Goal: Task Accomplishment & Management: Complete application form

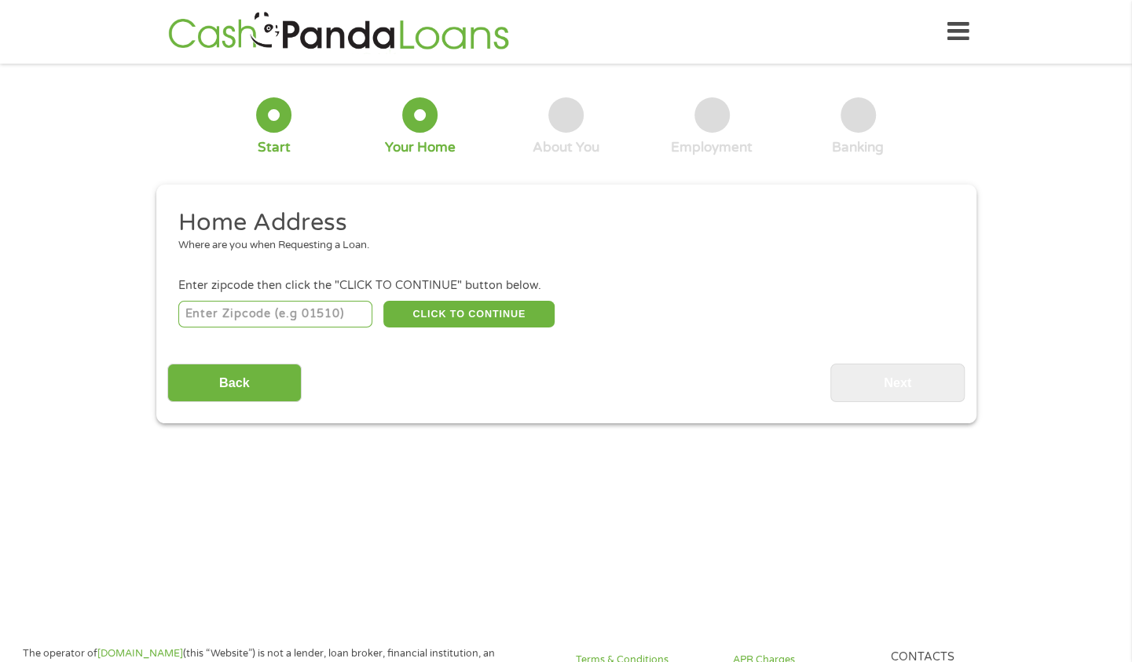
click at [273, 318] on input "number" at bounding box center [275, 314] width 194 height 27
type input "23832"
select select "[US_STATE]"
click at [497, 324] on button "CLICK TO CONTINUE" at bounding box center [468, 314] width 171 height 27
type input "23832"
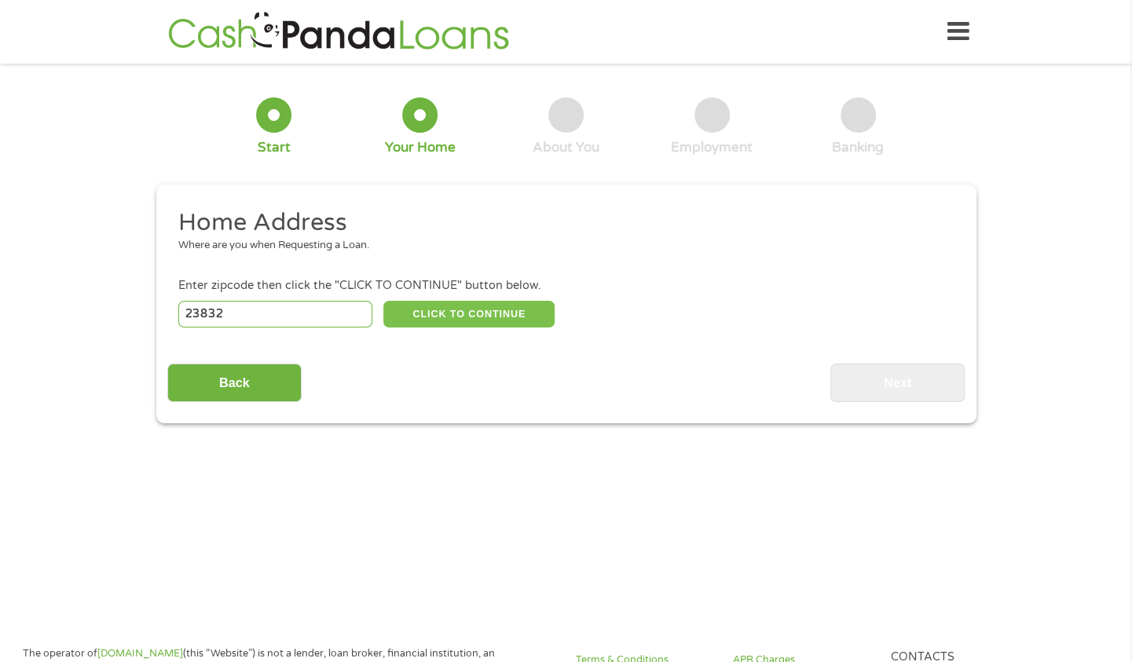
type input "Chesterfield"
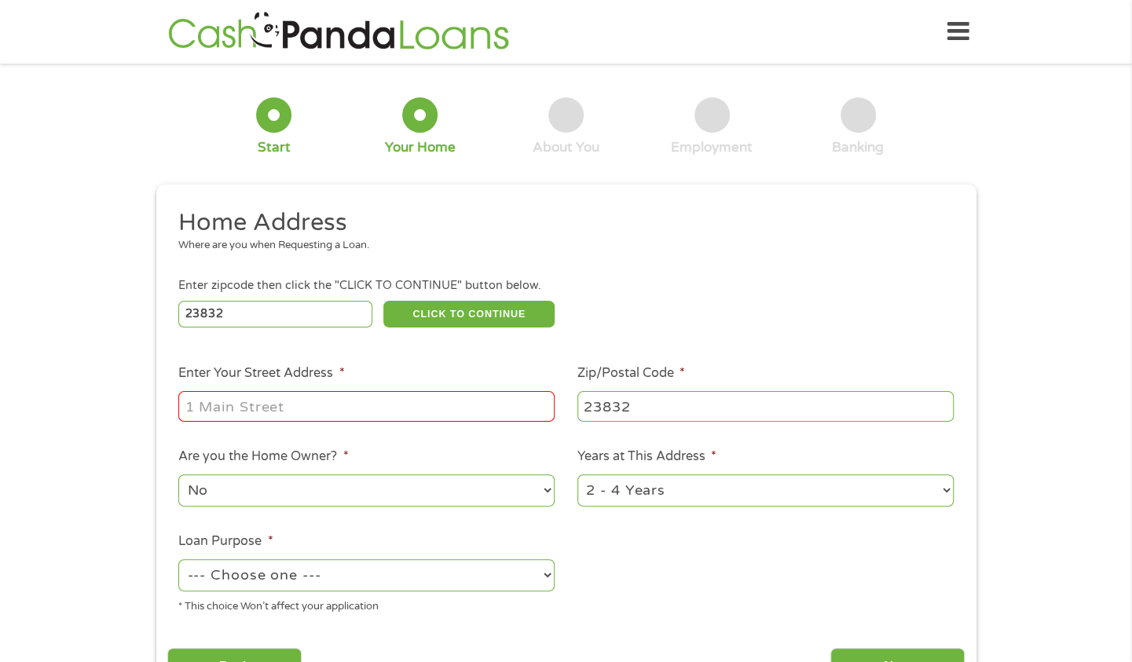
click at [275, 410] on input "Enter Your Street Address *" at bounding box center [366, 406] width 376 height 30
type input "[STREET_ADDRESS]"
click at [260, 504] on select "No Yes" at bounding box center [366, 490] width 376 height 32
select select "yes"
click at [178, 475] on select "No Yes" at bounding box center [366, 490] width 376 height 32
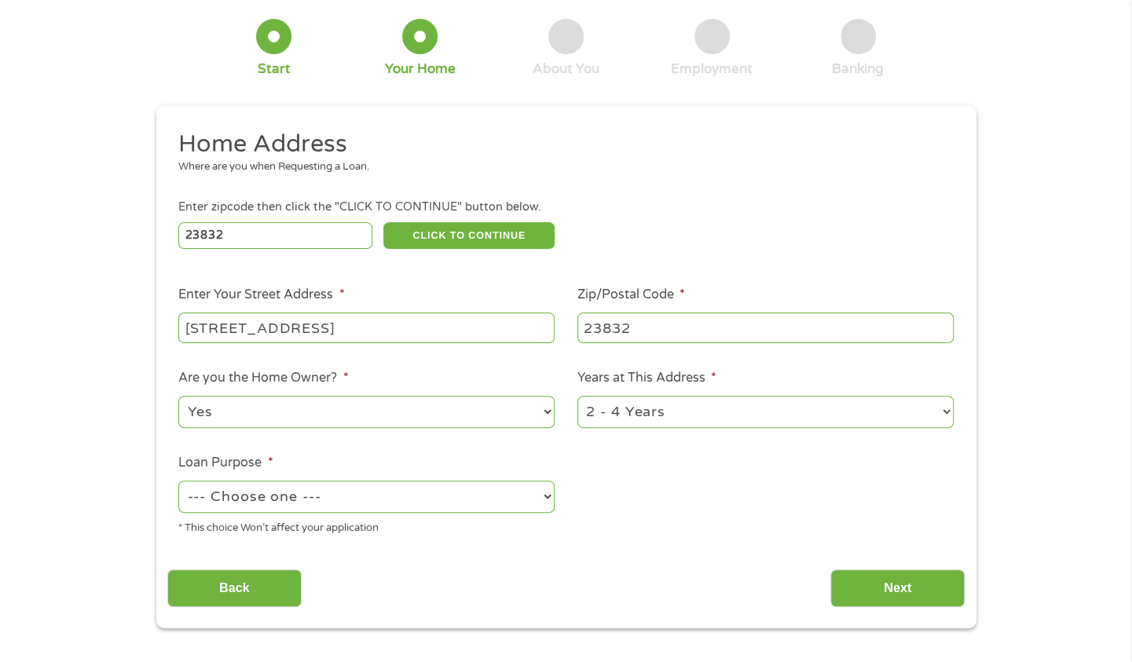
scroll to position [157, 0]
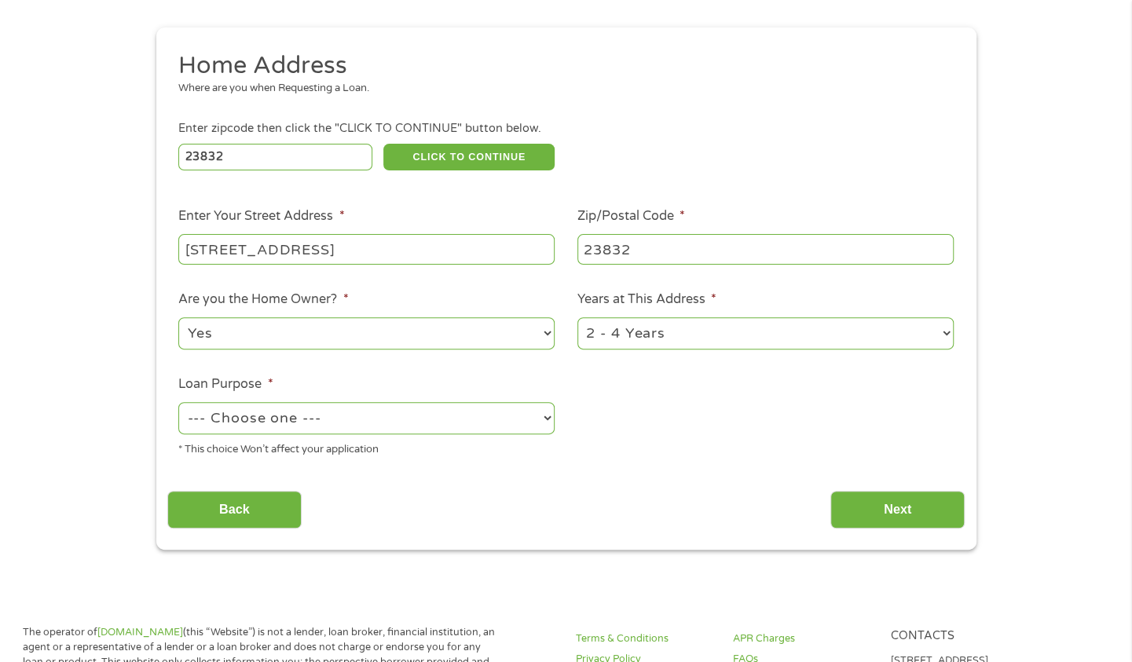
click at [316, 419] on select "--- Choose one --- Pay Bills Debt Consolidation Home Improvement Major Purchase…" at bounding box center [366, 418] width 376 height 32
select select "debtconsolidation"
click at [178, 403] on select "--- Choose one --- Pay Bills Debt Consolidation Home Improvement Major Purchase…" at bounding box center [366, 418] width 376 height 32
click at [900, 510] on input "Next" at bounding box center [897, 510] width 134 height 38
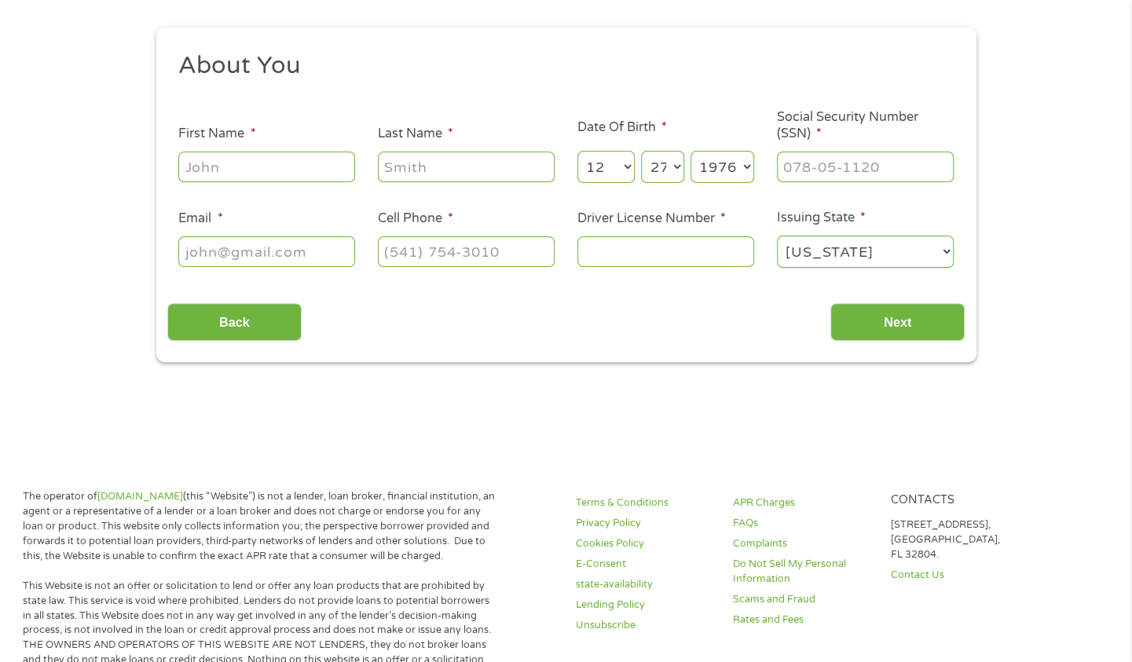
scroll to position [0, 0]
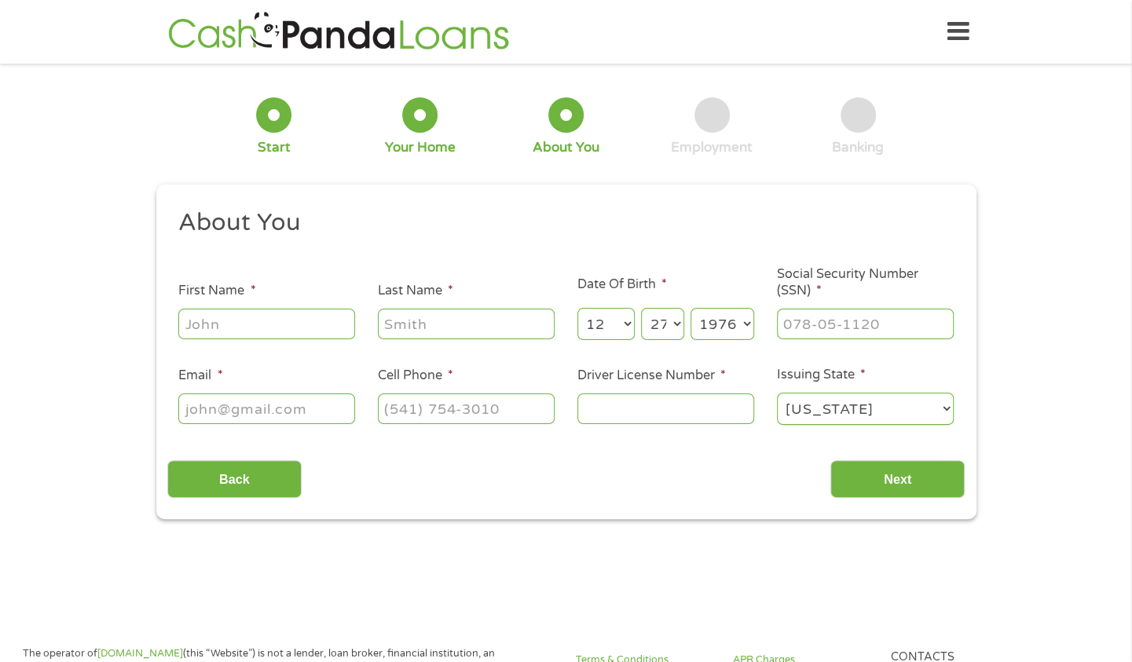
click at [247, 329] on input "First Name *" at bounding box center [266, 324] width 177 height 30
type input "[PERSON_NAME]"
type input "Cousins"
type input "[PERSON_NAME][EMAIL_ADDRESS][DOMAIN_NAME]"
type input "[PHONE_NUMBER]"
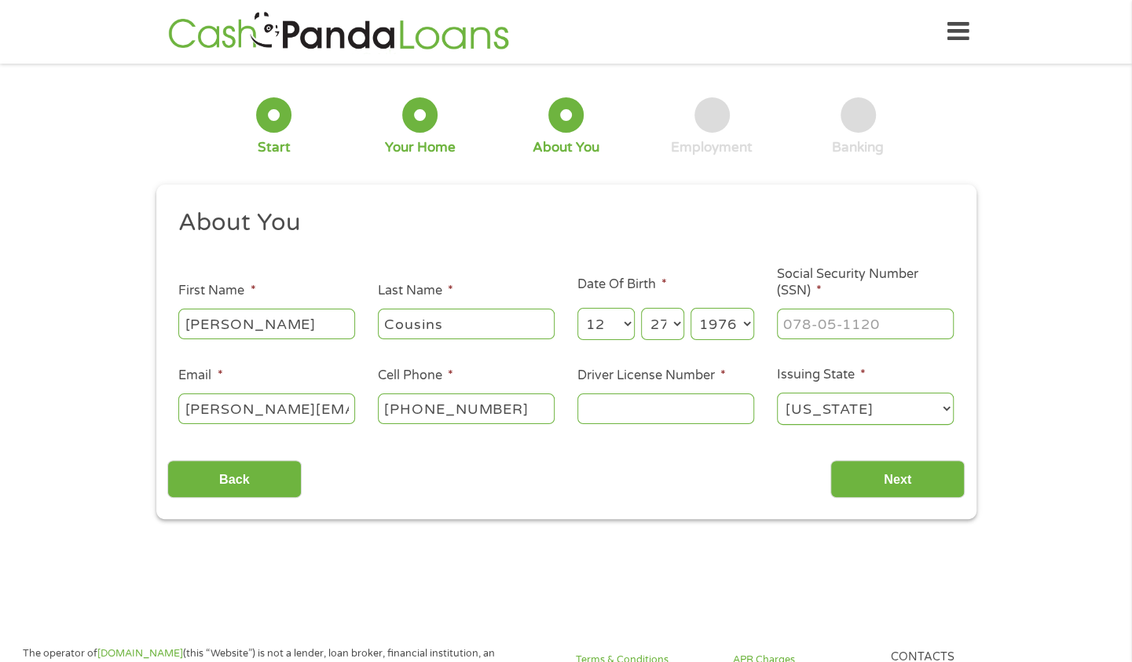
click at [669, 418] on input "Driver License Number *" at bounding box center [665, 408] width 177 height 30
type input "T63682681"
click at [881, 327] on input "___-__-____" at bounding box center [865, 324] width 177 height 30
type input "223-13-8222"
click at [894, 476] on input "Next" at bounding box center [897, 479] width 134 height 38
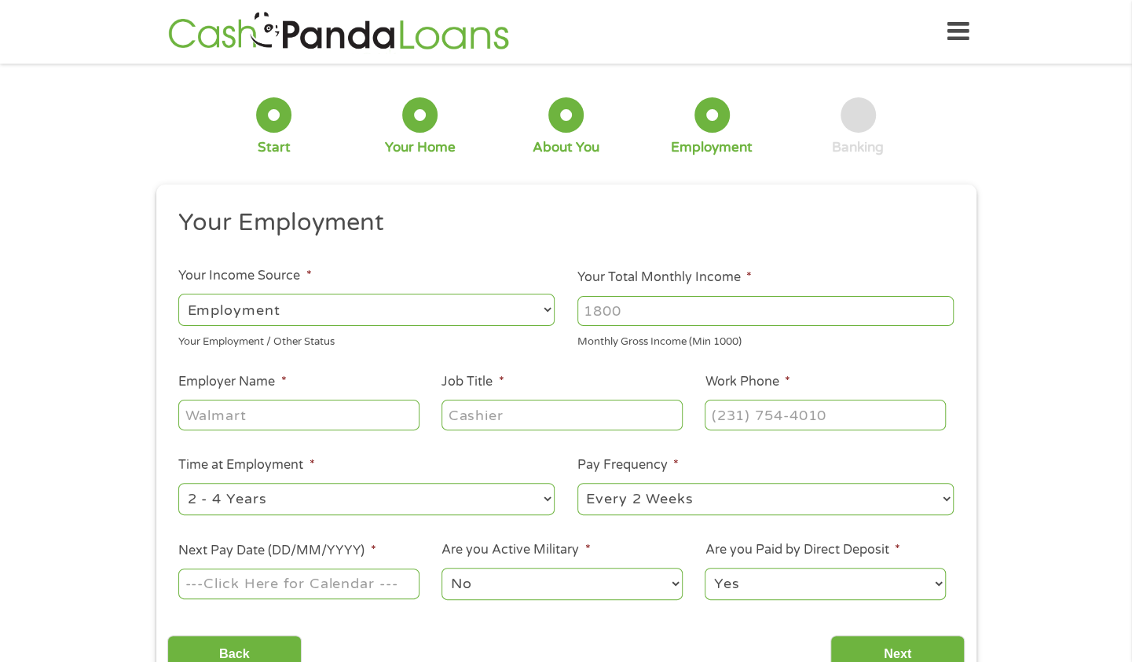
scroll to position [6, 6]
click at [634, 312] on input "Your Total Monthly Income *" at bounding box center [765, 311] width 376 height 30
type input "10500"
click at [232, 418] on input "Employer Name *" at bounding box center [298, 415] width 240 height 30
type input "Hilton Worldwide Holdings"
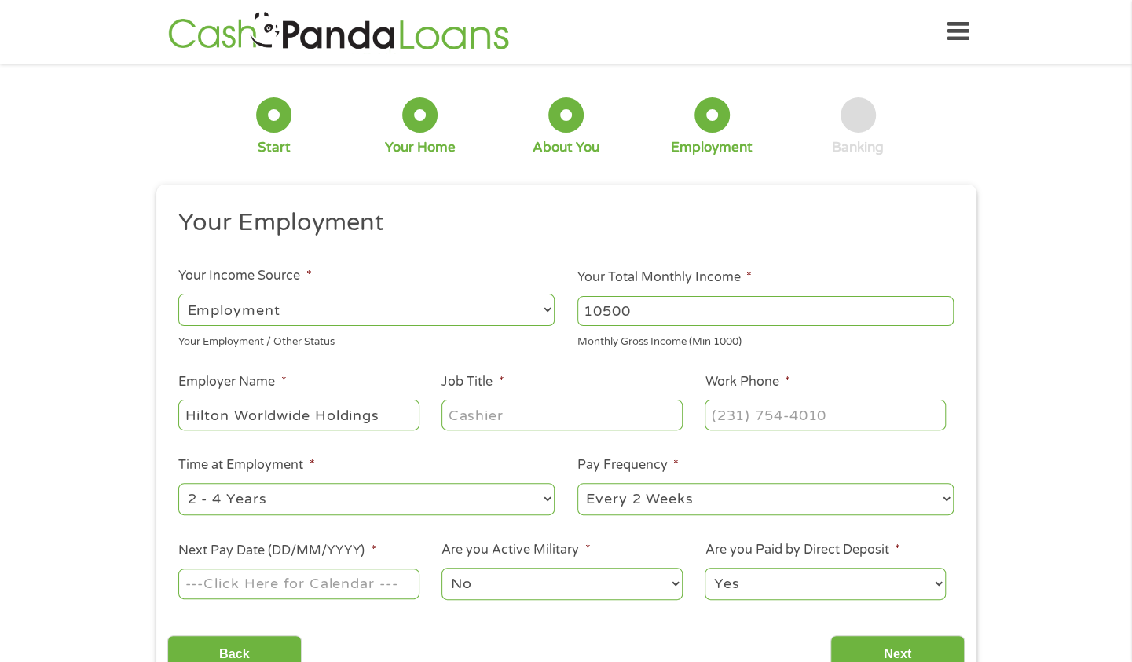
click at [529, 421] on input "Job Title *" at bounding box center [561, 415] width 240 height 30
type input "Director, Worldwide Sports Accounts"
click at [737, 415] on input "(___) ___-____" at bounding box center [824, 415] width 240 height 30
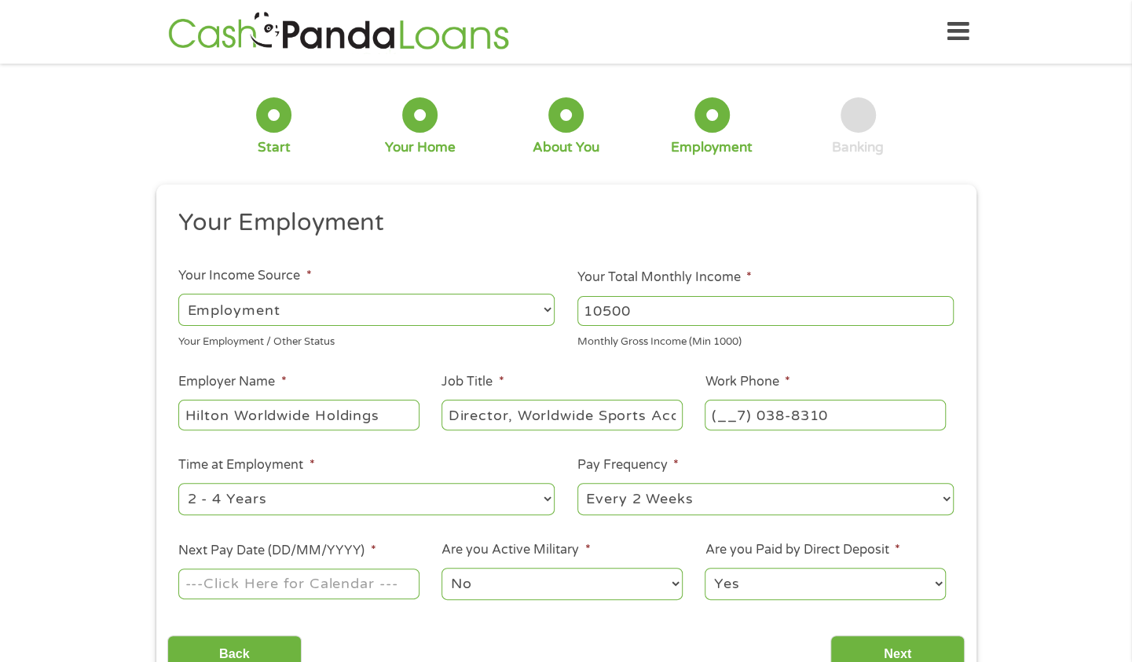
click at [839, 416] on input "(__7) 038-8310" at bounding box center [824, 415] width 240 height 30
type input "[PHONE_NUMBER]"
click at [86, 452] on div "1 Start 2 Your Home 3 About You 4 Employment 5 Banking 6 This field is hidden w…" at bounding box center [566, 385] width 1132 height 620
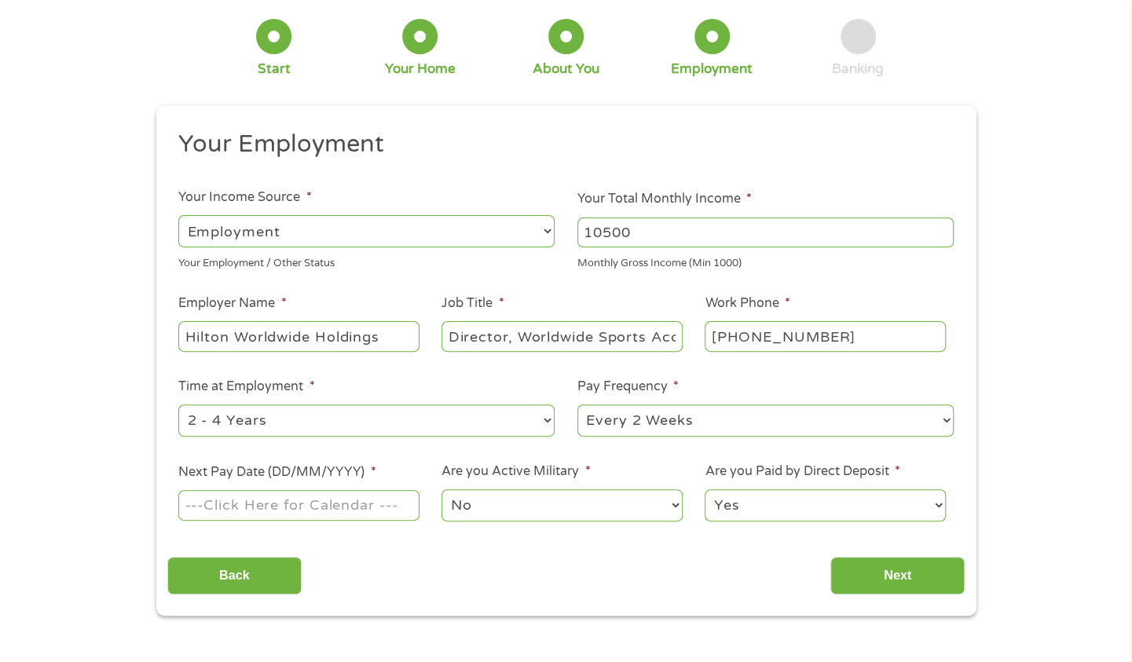
click at [548, 422] on select "--- Choose one --- 1 Year or less 1 - 2 Years 2 - 4 Years Over 4 Years" at bounding box center [366, 420] width 376 height 32
select select "60months"
click at [178, 404] on select "--- Choose one --- 1 Year or less 1 - 2 Years 2 - 4 Years Over 4 Years" at bounding box center [366, 420] width 376 height 32
click at [280, 503] on input "Next Pay Date (DD/MM/YYYY) *" at bounding box center [298, 505] width 240 height 30
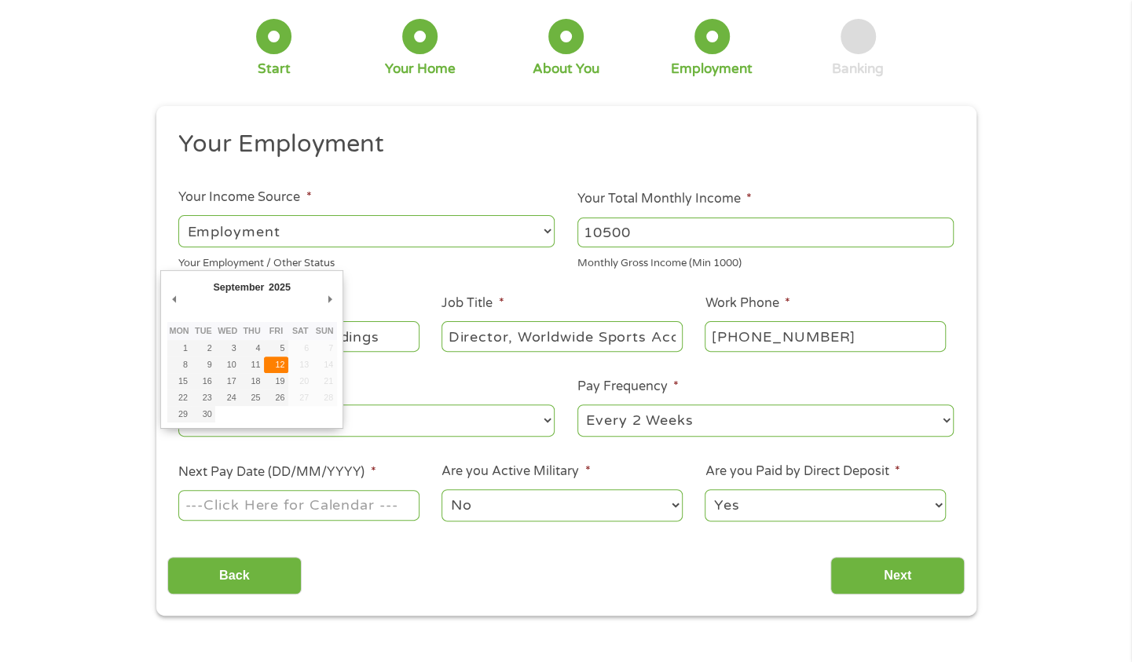
type input "[DATE]"
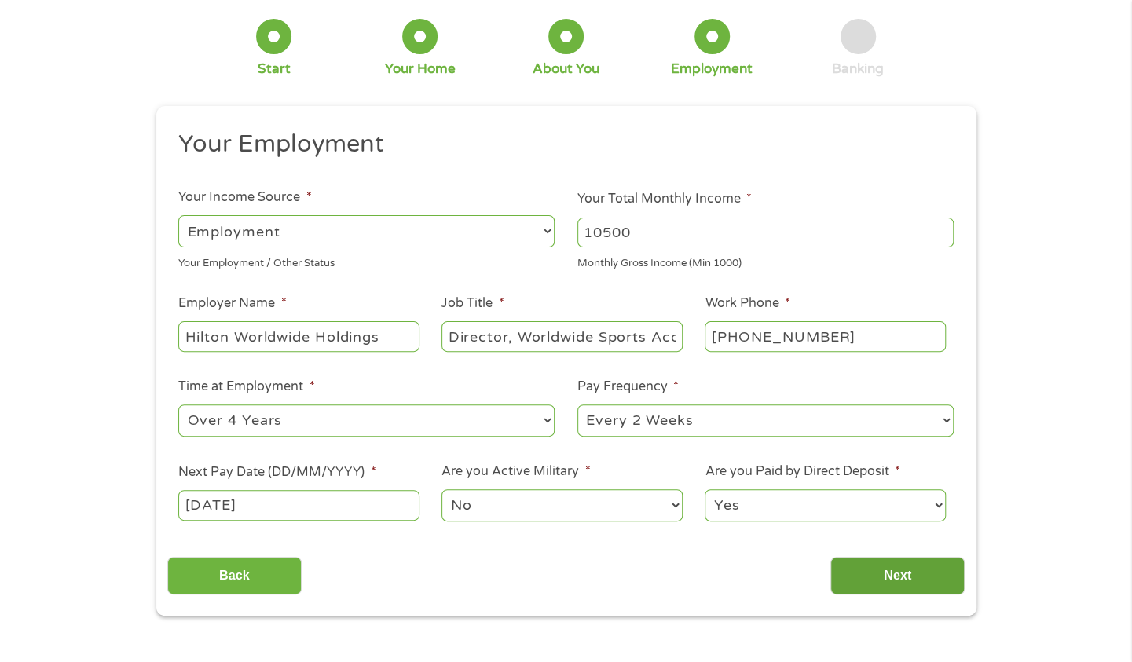
click at [905, 578] on input "Next" at bounding box center [897, 576] width 134 height 38
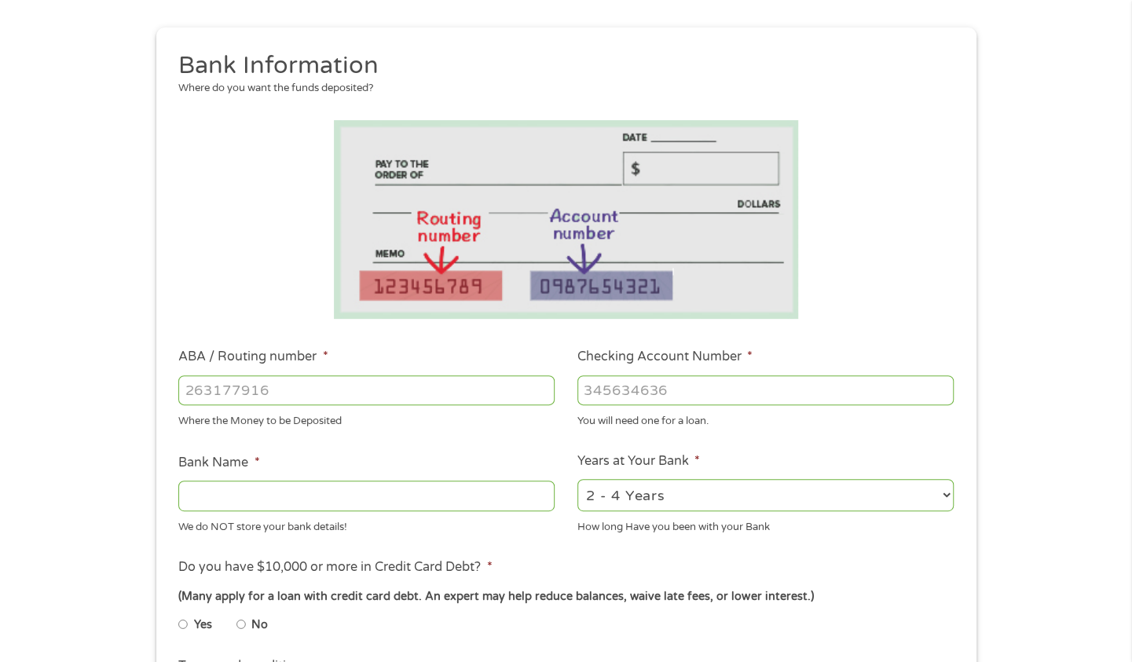
scroll to position [236, 0]
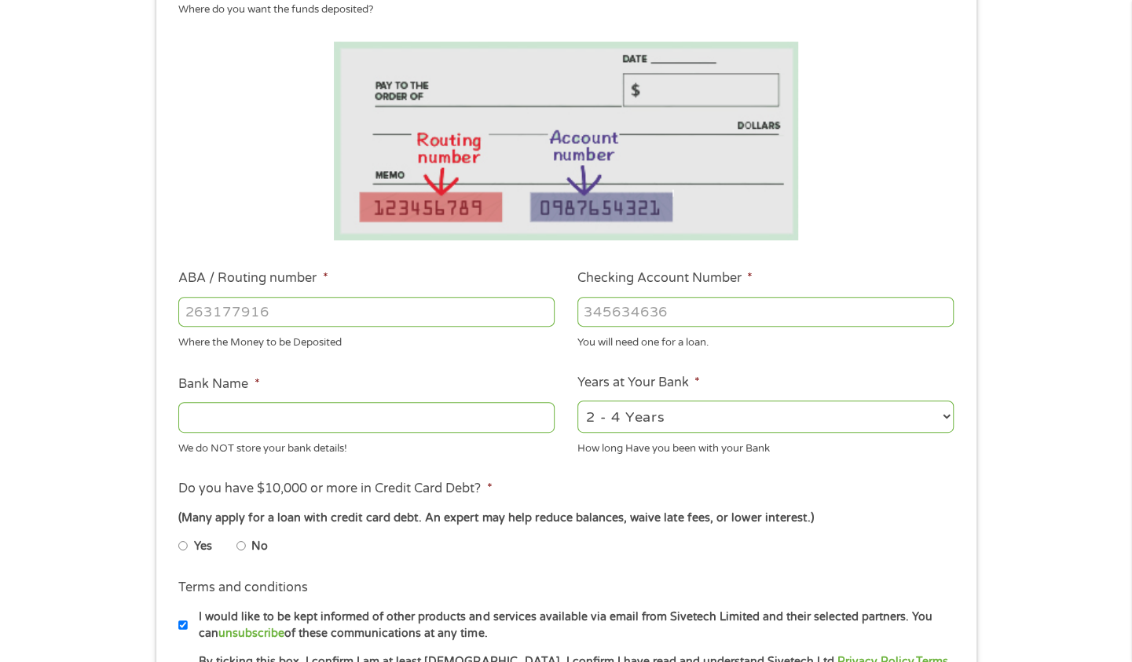
click at [247, 314] on input "ABA / Routing number *" at bounding box center [366, 312] width 376 height 30
type input "BANK OF AMERICA NA"
type input "051000017"
click at [668, 310] on input "Checking Account Number *" at bounding box center [765, 312] width 376 height 30
type input "004132882574"
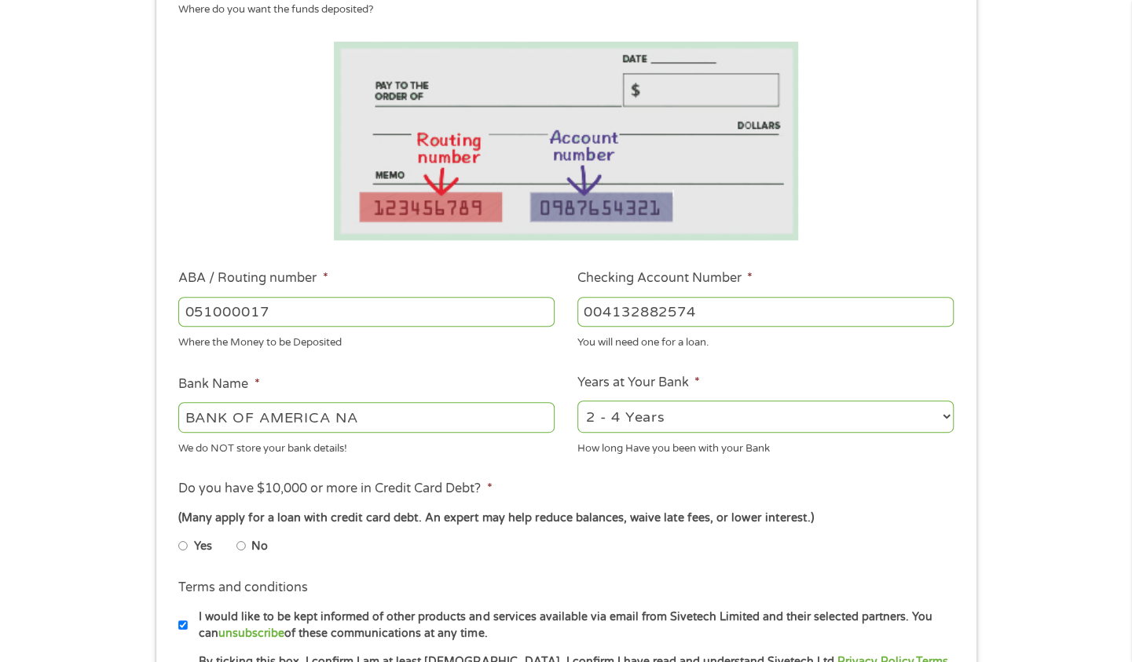
click at [425, 346] on div "Where the Money to be Deposited" at bounding box center [366, 340] width 376 height 21
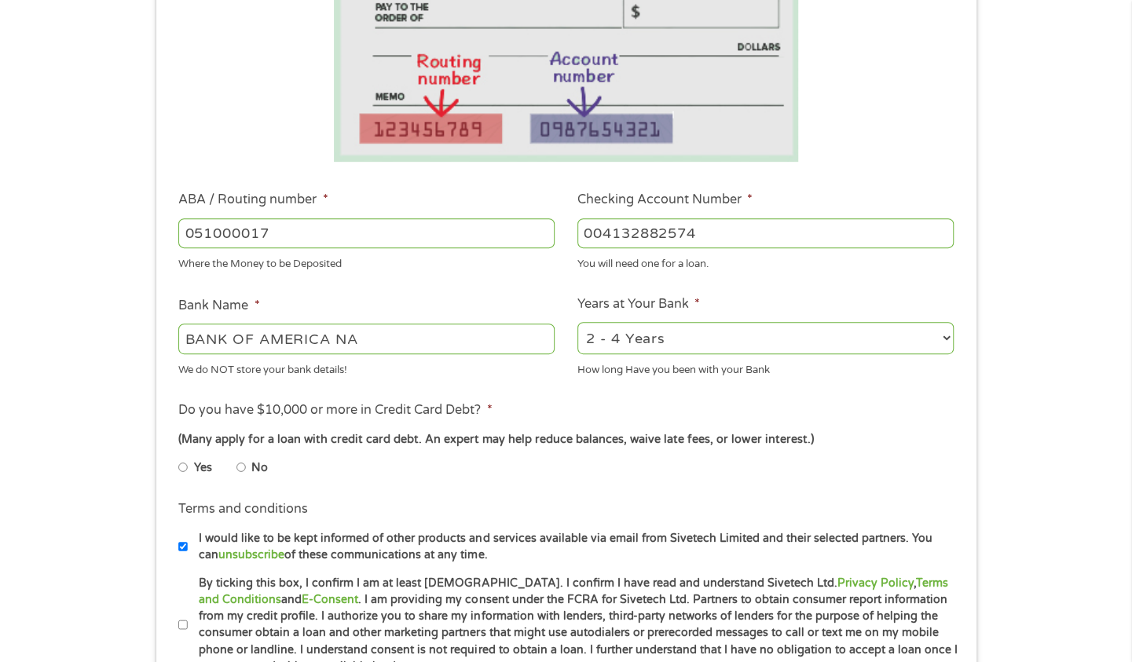
click at [946, 341] on select "2 - 4 Years 6 - 12 Months 1 - 2 Years Over 4 Years" at bounding box center [765, 338] width 376 height 32
select select "60months"
click at [577, 323] on select "2 - 4 Years 6 - 12 Months 1 - 2 Years Over 4 Years" at bounding box center [765, 338] width 376 height 32
click at [181, 466] on input "Yes" at bounding box center [182, 467] width 9 height 25
radio input "true"
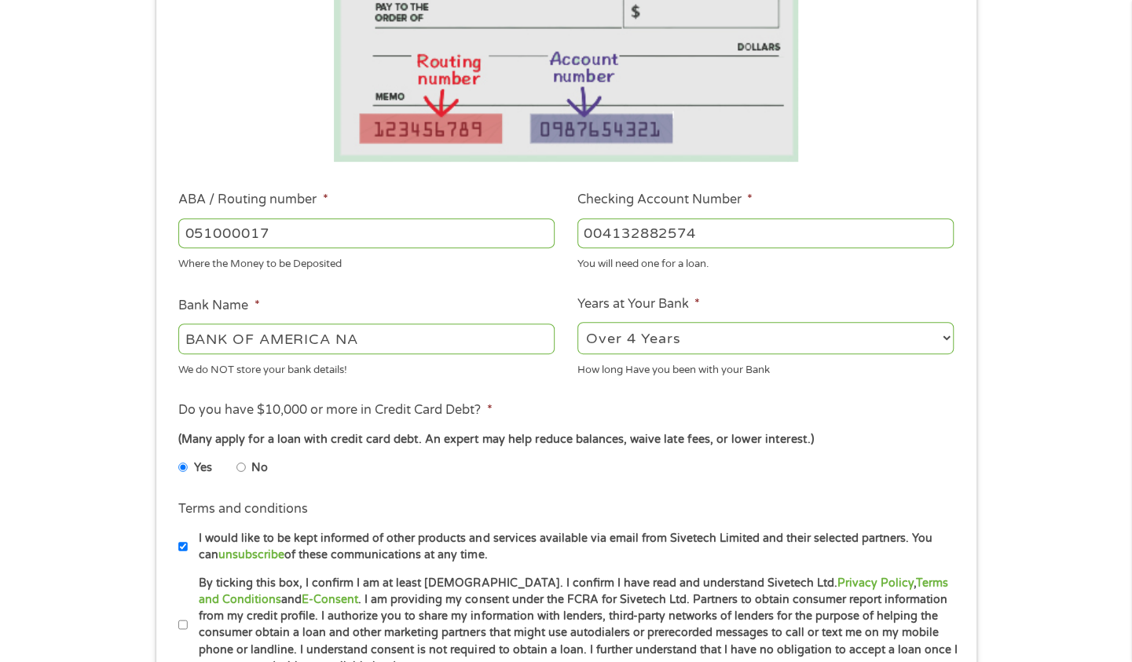
scroll to position [471, 0]
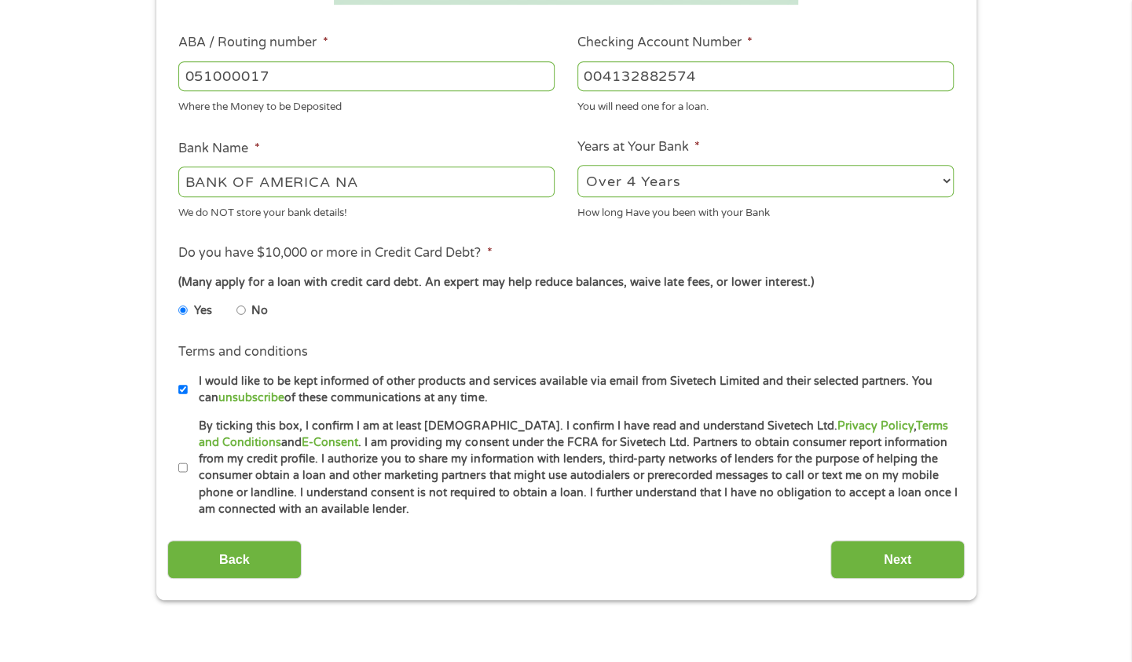
click at [181, 385] on input "I would like to be kept informed of other products and services available via e…" at bounding box center [182, 389] width 9 height 25
checkbox input "false"
click at [181, 466] on input "By ticking this box, I confirm I am at least [DEMOGRAPHIC_DATA]. I confirm I ha…" at bounding box center [182, 467] width 9 height 25
checkbox input "true"
click at [889, 559] on input "Next" at bounding box center [897, 559] width 134 height 38
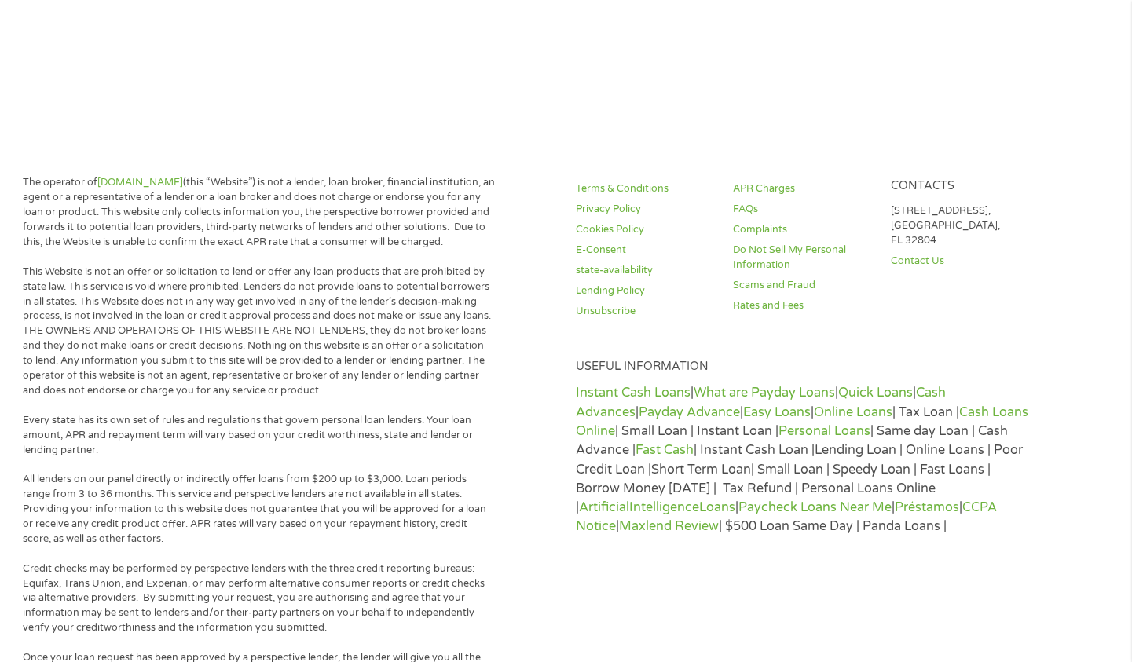
scroll to position [0, 0]
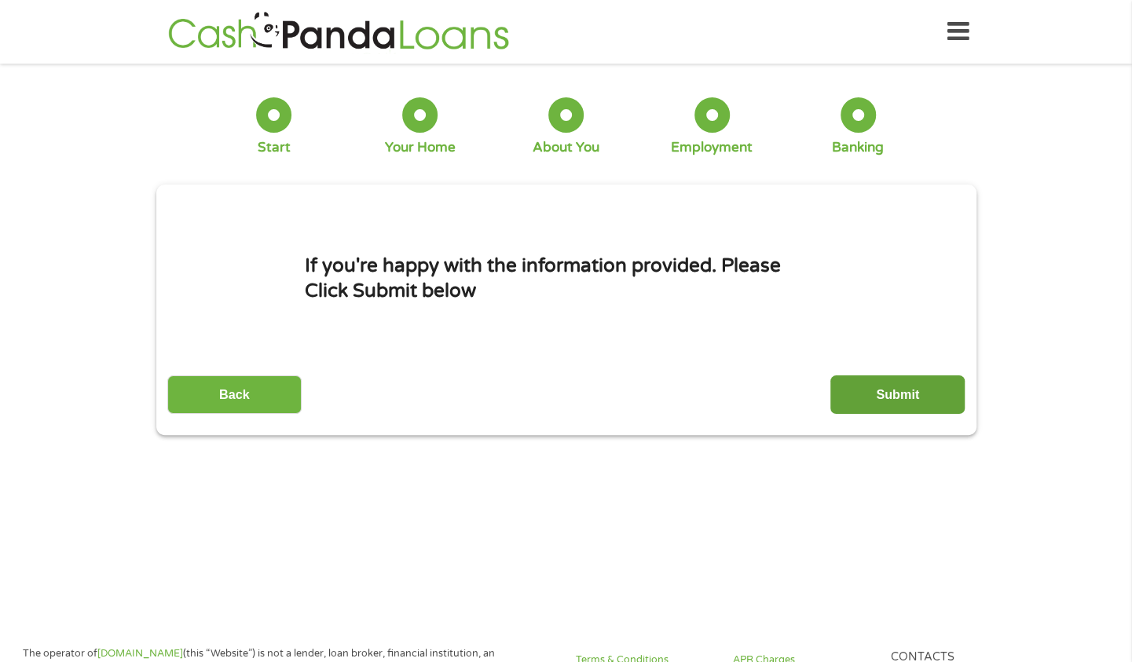
click at [880, 392] on input "Submit" at bounding box center [897, 394] width 134 height 38
